Goal: Task Accomplishment & Management: Use online tool/utility

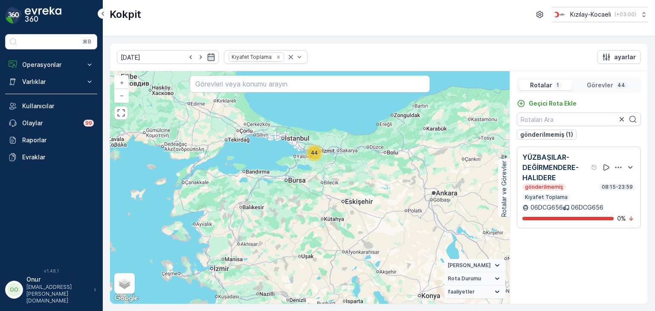
click at [621, 169] on icon "button" at bounding box center [618, 167] width 9 height 9
click at [607, 177] on span "Daha fazla ayrıntı görün" at bounding box center [610, 179] width 68 height 9
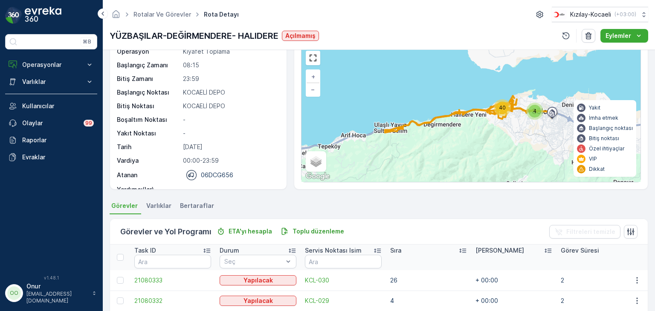
scroll to position [85, 0]
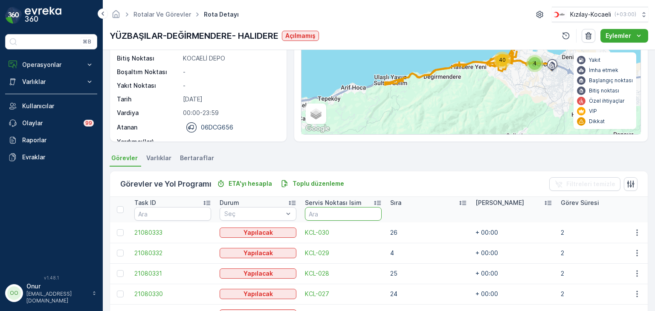
click at [324, 217] on input "text" at bounding box center [343, 214] width 77 height 14
type input "205"
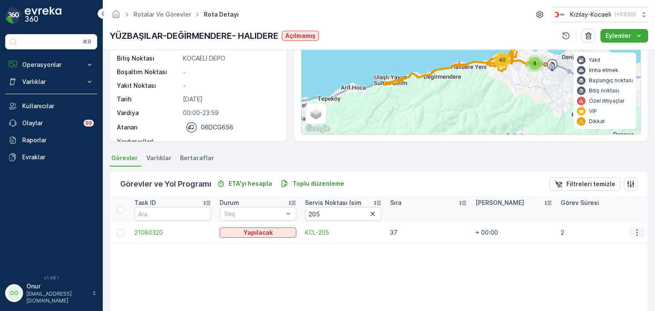
click at [638, 231] on icon "button" at bounding box center [636, 232] width 9 height 9
click at [623, 247] on span "Daha fazla ayrıntı görün" at bounding box center [617, 245] width 68 height 9
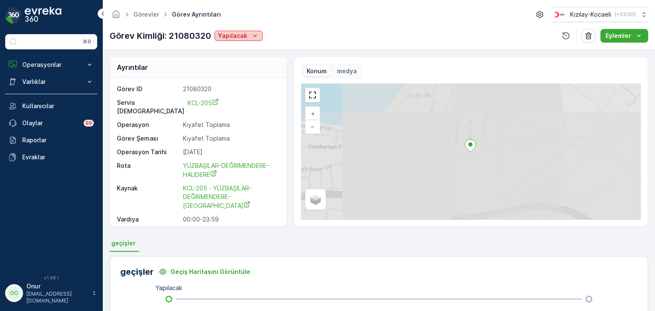
click at [238, 38] on p "Yapılacak" at bounding box center [232, 36] width 29 height 9
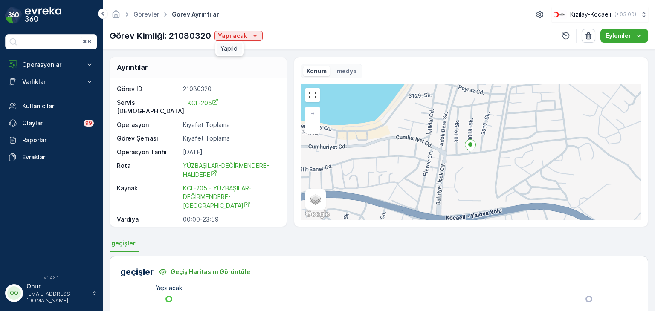
drag, startPoint x: 237, startPoint y: 38, endPoint x: 232, endPoint y: 48, distance: 10.7
click at [232, 48] on span "Yapıldı" at bounding box center [229, 48] width 18 height 9
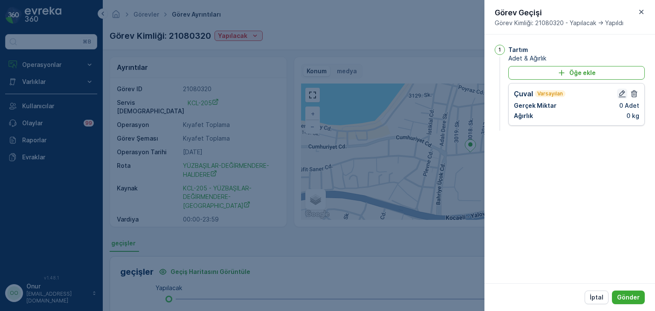
click at [622, 92] on icon "button" at bounding box center [622, 93] width 9 height 9
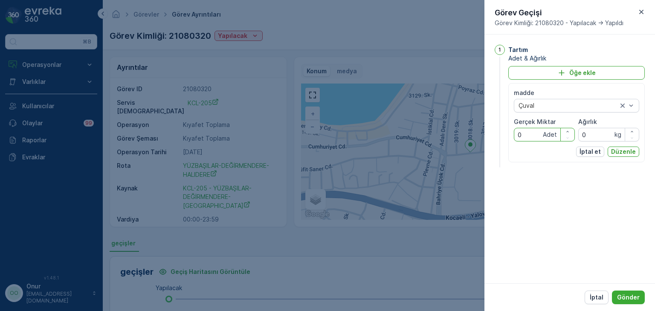
click at [511, 134] on div "madde Çuval Gerçek Miktar 0 Adet Ağırlık 0 kg İptal et Düzenle" at bounding box center [576, 122] width 136 height 79
type Miktar "4"
drag, startPoint x: 592, startPoint y: 135, endPoint x: 579, endPoint y: 134, distance: 13.2
click at [579, 134] on input "0" at bounding box center [608, 135] width 61 height 14
type input "80"
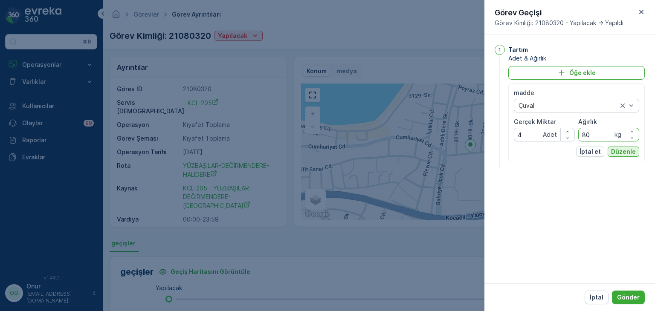
click at [614, 150] on p "Düzenle" at bounding box center [623, 151] width 25 height 9
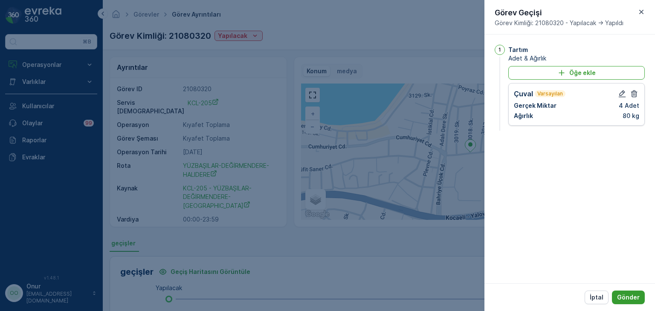
click at [621, 297] on p "Gönder" at bounding box center [628, 297] width 23 height 9
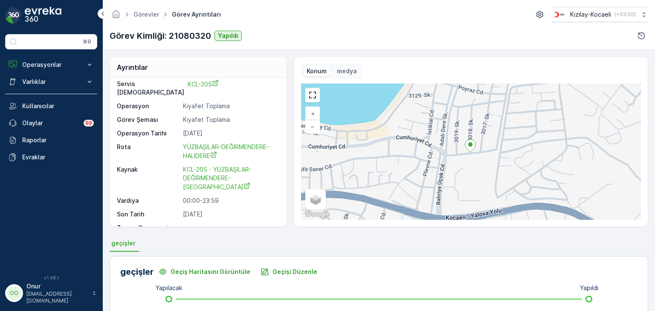
scroll to position [27, 0]
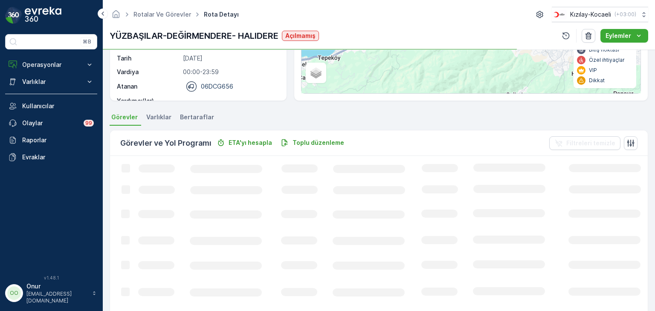
scroll to position [128, 0]
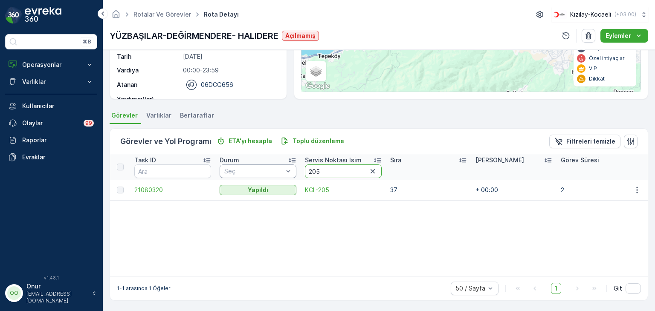
drag, startPoint x: 332, startPoint y: 170, endPoint x: 292, endPoint y: 167, distance: 40.6
click at [292, 167] on tr "Task ID Durum Seç Servis Noktası Isim 205 Sıra Tahmini Süre Görev Süresi Zaman …" at bounding box center [430, 167] width 640 height 26
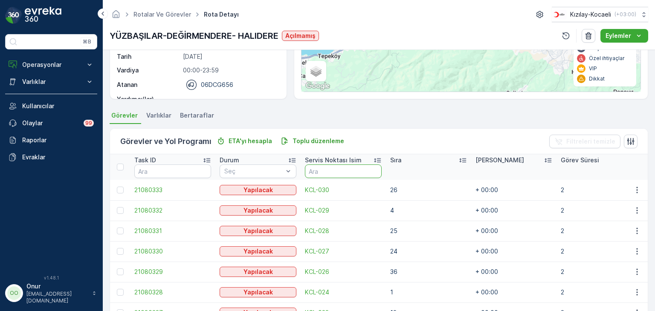
click at [339, 171] on input "text" at bounding box center [343, 172] width 77 height 14
type input "98"
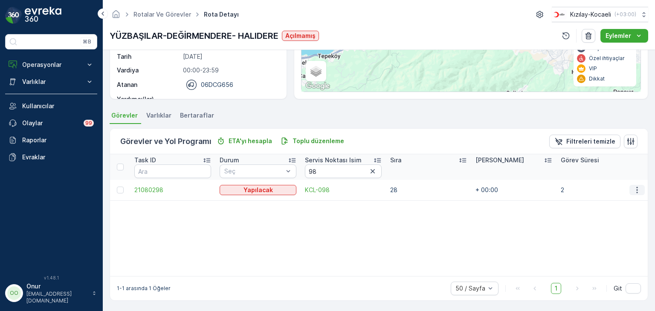
click at [634, 188] on icon "button" at bounding box center [636, 190] width 9 height 9
click at [615, 205] on span "Daha fazla ayrıntı görün" at bounding box center [617, 202] width 68 height 9
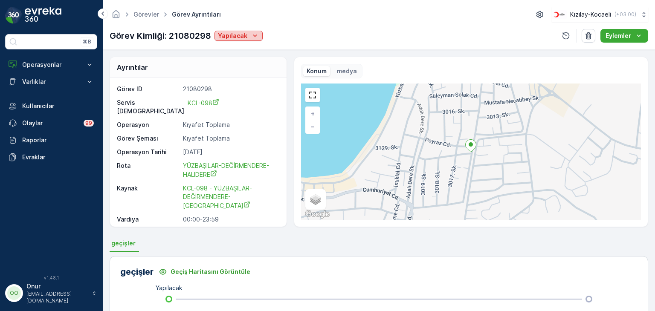
click at [240, 35] on p "Yapılacak" at bounding box center [232, 36] width 29 height 9
click at [238, 44] on div "Yapıldı" at bounding box center [228, 49] width 25 height 12
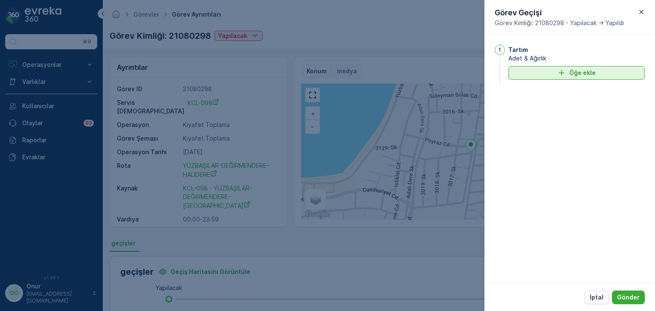
click at [566, 74] on icon "Öğe ekle" at bounding box center [561, 73] width 9 height 9
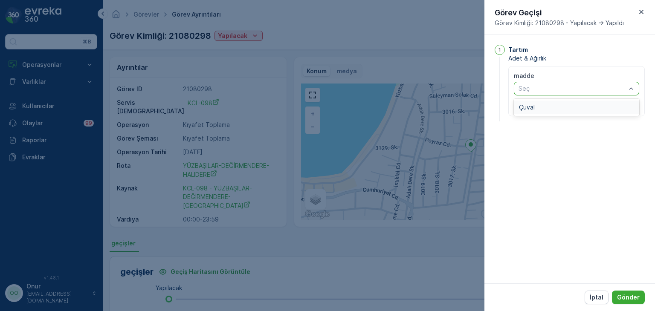
click at [556, 87] on div at bounding box center [571, 88] width 109 height 7
click at [556, 108] on div "Çuval" at bounding box center [576, 107] width 115 height 7
click at [534, 115] on Miktar "Gerçek Miktar" at bounding box center [544, 118] width 61 height 14
type Miktar "6"
click at [598, 118] on input "Ağırlık" at bounding box center [608, 118] width 61 height 14
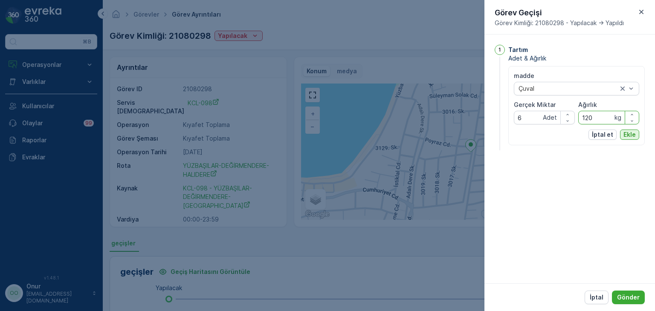
type input "120"
click at [629, 135] on p "Ekle" at bounding box center [629, 134] width 12 height 9
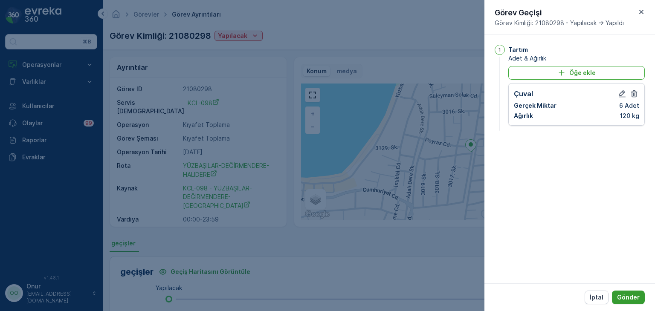
click at [630, 300] on p "Gönder" at bounding box center [628, 297] width 23 height 9
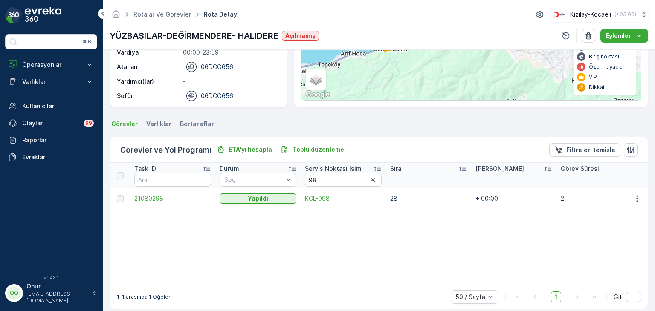
scroll to position [128, 0]
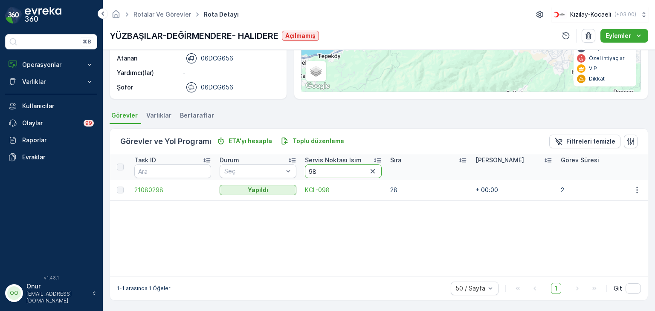
drag, startPoint x: 347, startPoint y: 167, endPoint x: 309, endPoint y: 168, distance: 37.9
click at [309, 168] on input "98" at bounding box center [343, 172] width 77 height 14
